Goal: Navigation & Orientation: Find specific page/section

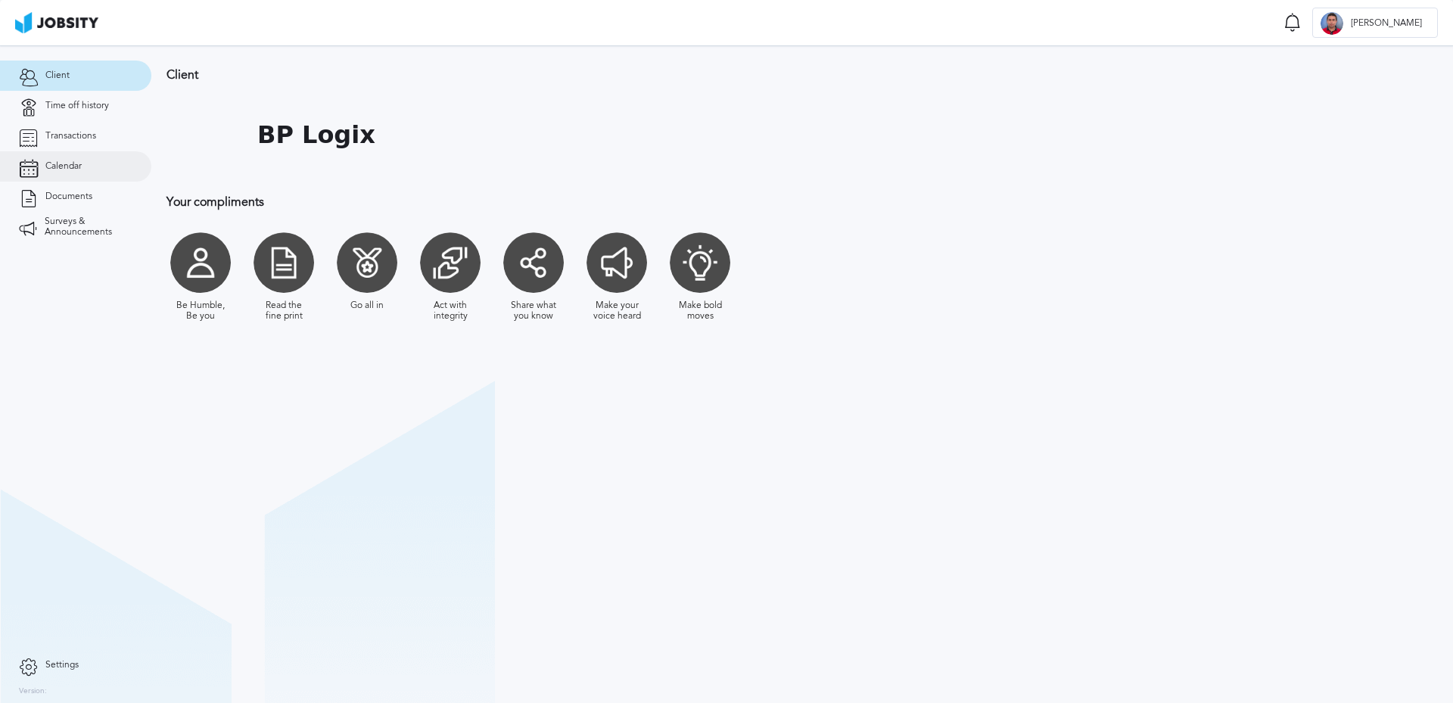
click at [75, 168] on span "Calendar" at bounding box center [63, 166] width 36 height 11
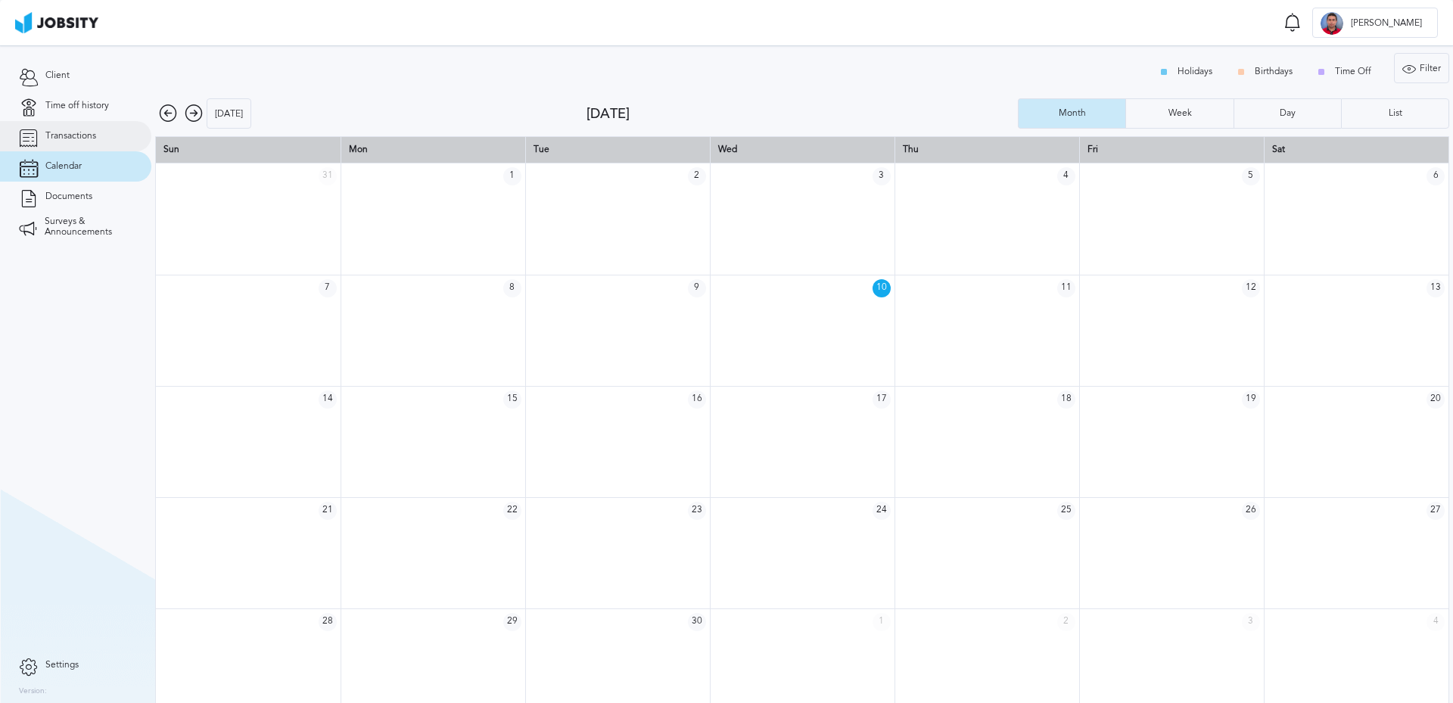
click at [76, 139] on span "Transactions" at bounding box center [70, 136] width 51 height 11
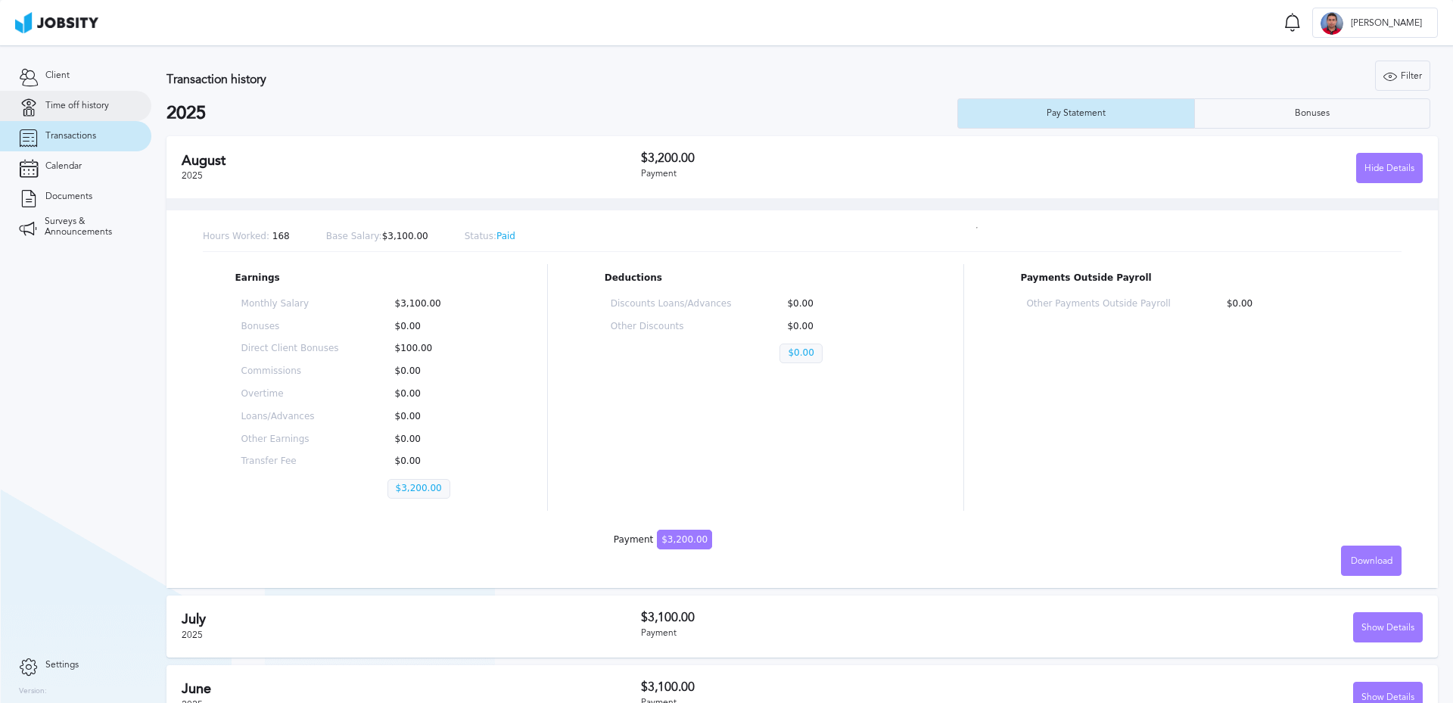
click at [82, 101] on span "Time off history" at bounding box center [77, 106] width 64 height 11
